Goal: Register for event/course

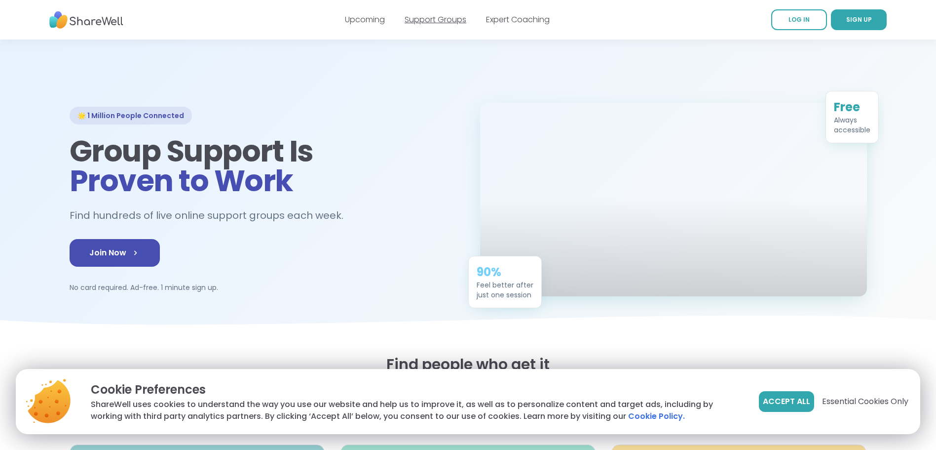
click at [427, 18] on link "Support Groups" at bounding box center [436, 19] width 62 height 11
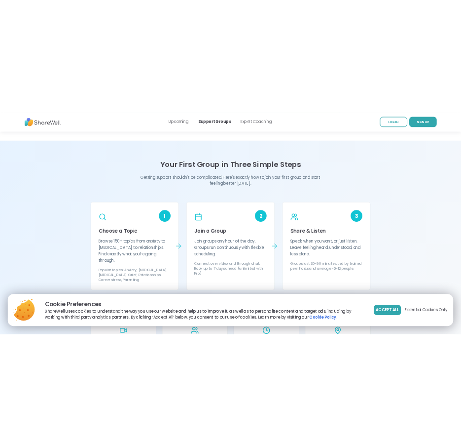
scroll to position [740, 0]
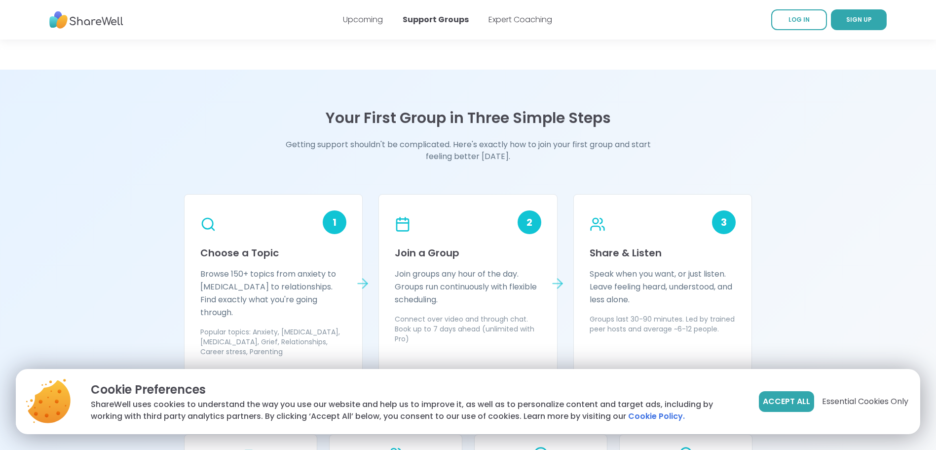
click at [698, 151] on div "Your First Group in Three Simple Steps Getting support shouldn't be complicated…" at bounding box center [468, 135] width 568 height 53
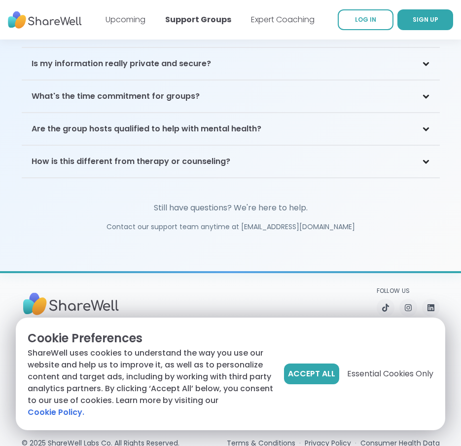
scroll to position [2755, 0]
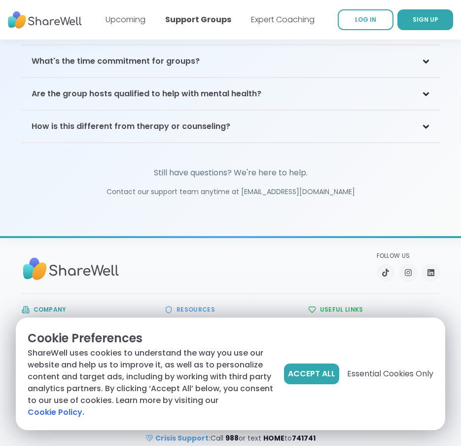
click at [277, 119] on div "How is this different from therapy or counseling?" at bounding box center [231, 127] width 418 height 32
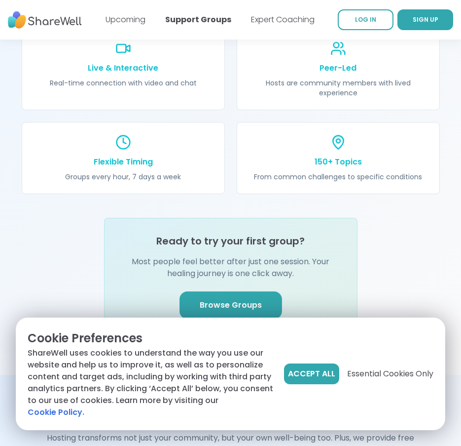
scroll to position [1226, 0]
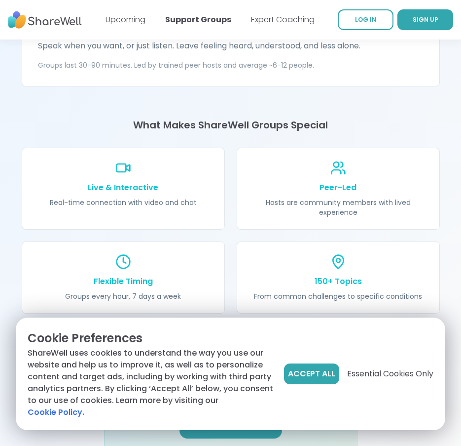
click at [124, 24] on link "Upcoming" at bounding box center [126, 19] width 40 height 11
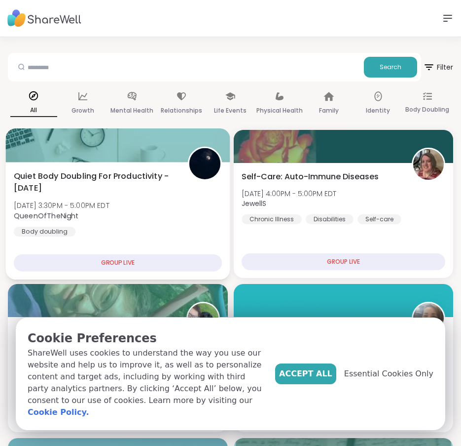
click at [115, 241] on div "Quiet Body Doubling For Productivity - Thursday Thu, Oct 09 | 3:30PM - 5:00PM E…" at bounding box center [118, 220] width 224 height 117
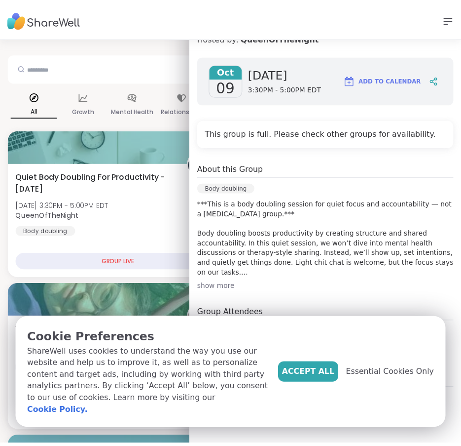
scroll to position [108, 0]
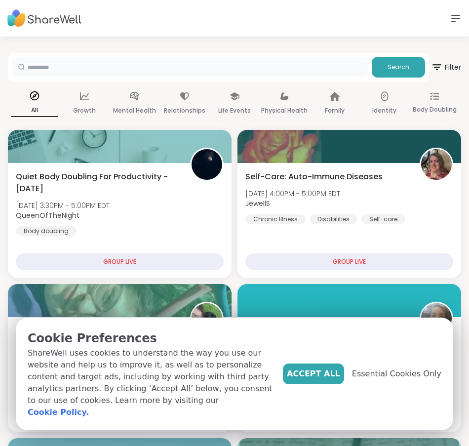
click at [155, 64] on input "text" at bounding box center [190, 67] width 356 height 20
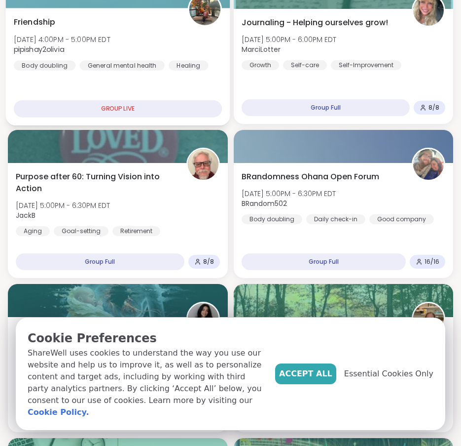
scroll to position [444, 0]
